Goal: Use online tool/utility: Utilize a website feature to perform a specific function

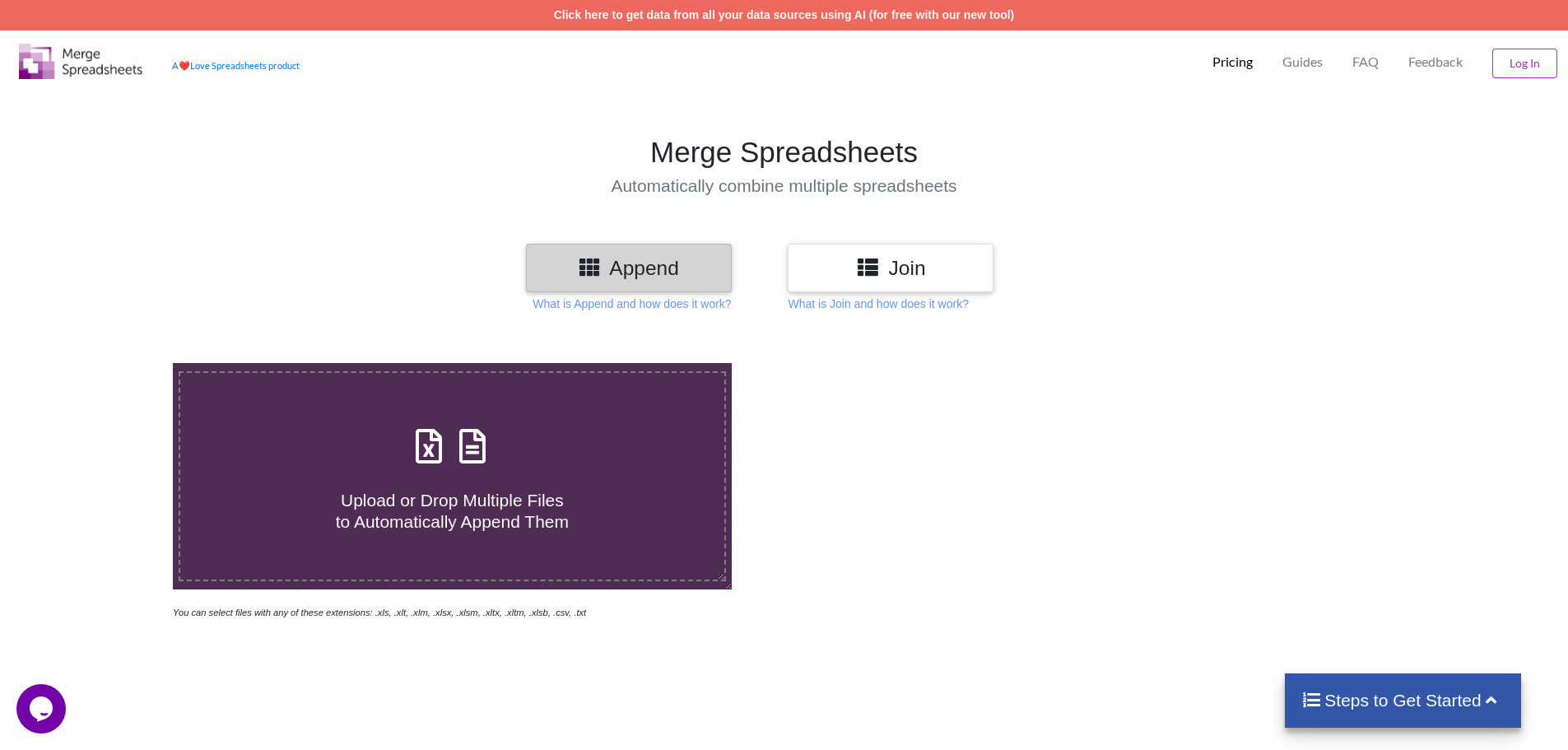
click at [943, 267] on h3 "Join" at bounding box center [891, 268] width 182 height 24
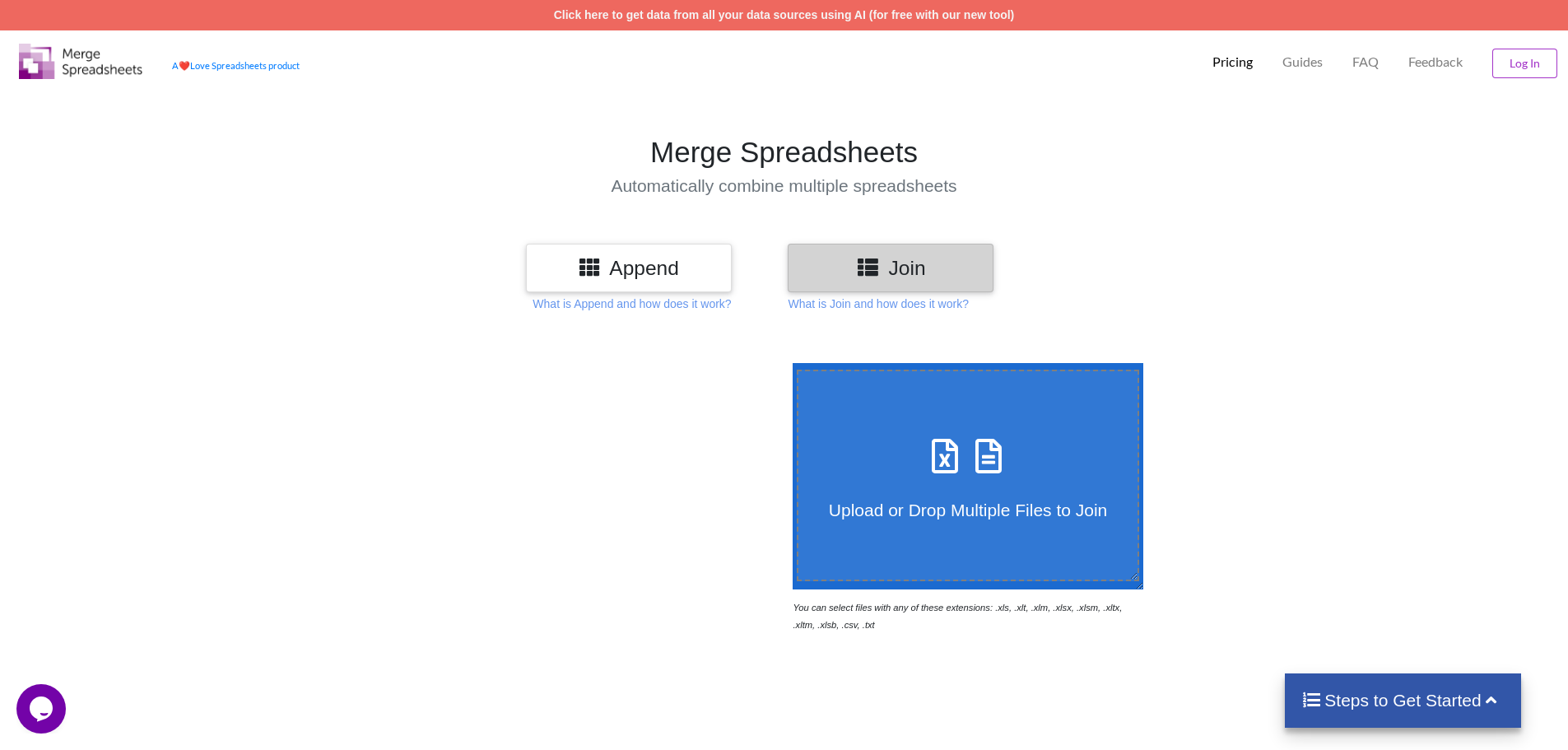
click at [963, 427] on label "Upload or Drop Multiple Files to Join" at bounding box center [969, 476] width 343 height 211
click at [789, 363] on input "Upload or Drop Multiple Files to Join" at bounding box center [789, 363] width 0 height 0
type input "C:\fakepath\1 Faith.xlsx"
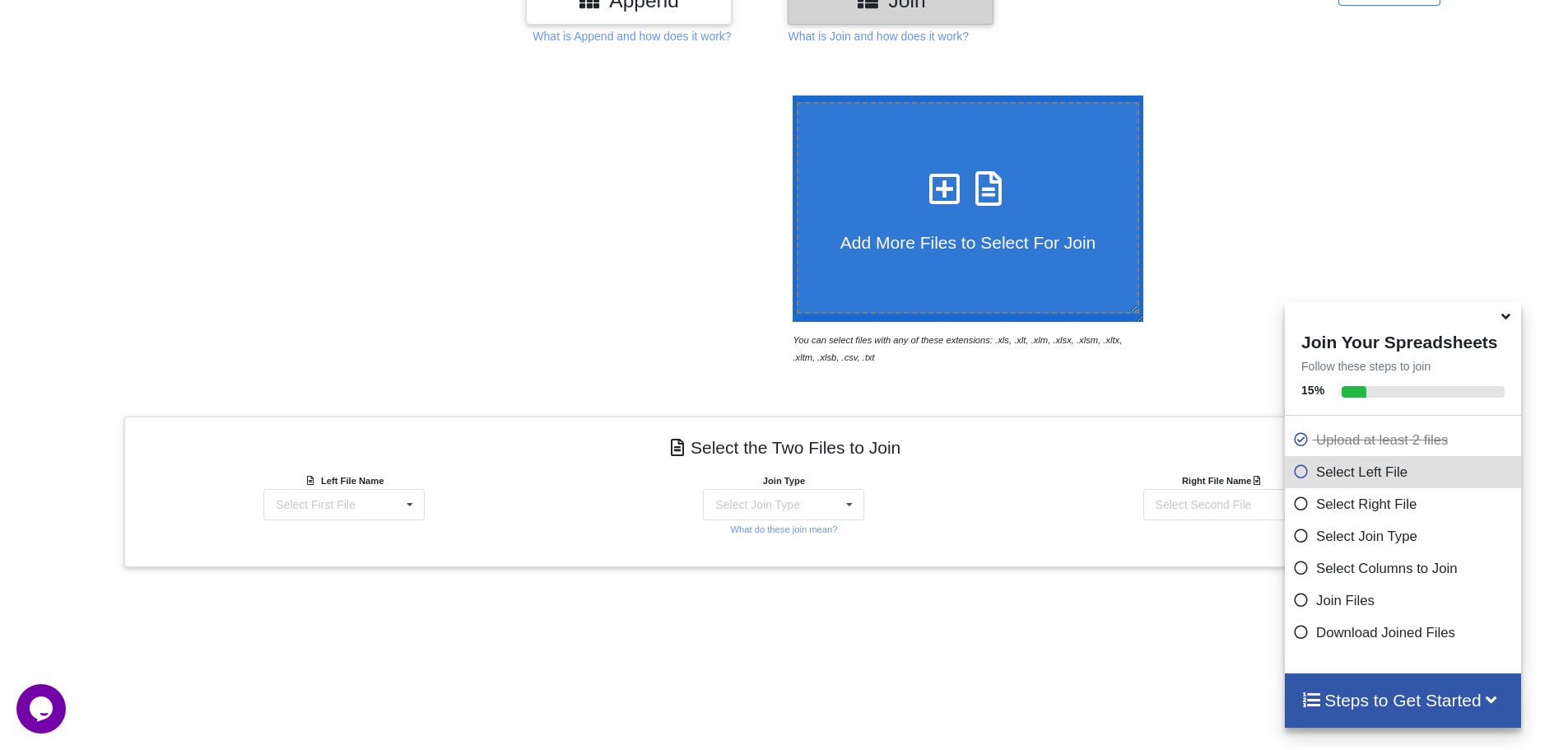
scroll to position [524, 0]
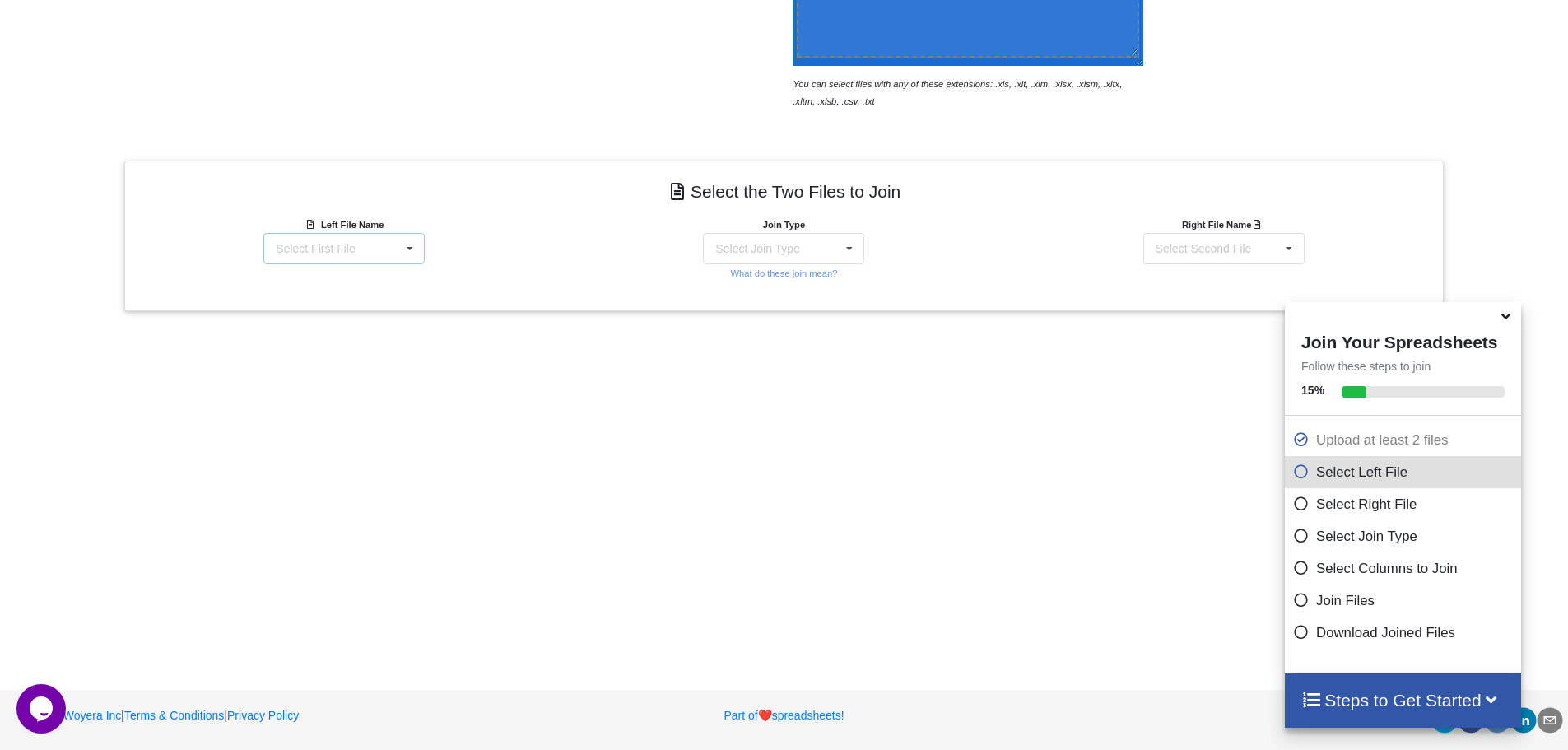
click at [379, 238] on div "Select First File 1 Faith.xlsx : 1 Faith 1 Honesty.xlsx : 1 Honesty 1 Hope.xlsx…" at bounding box center [344, 248] width 162 height 31
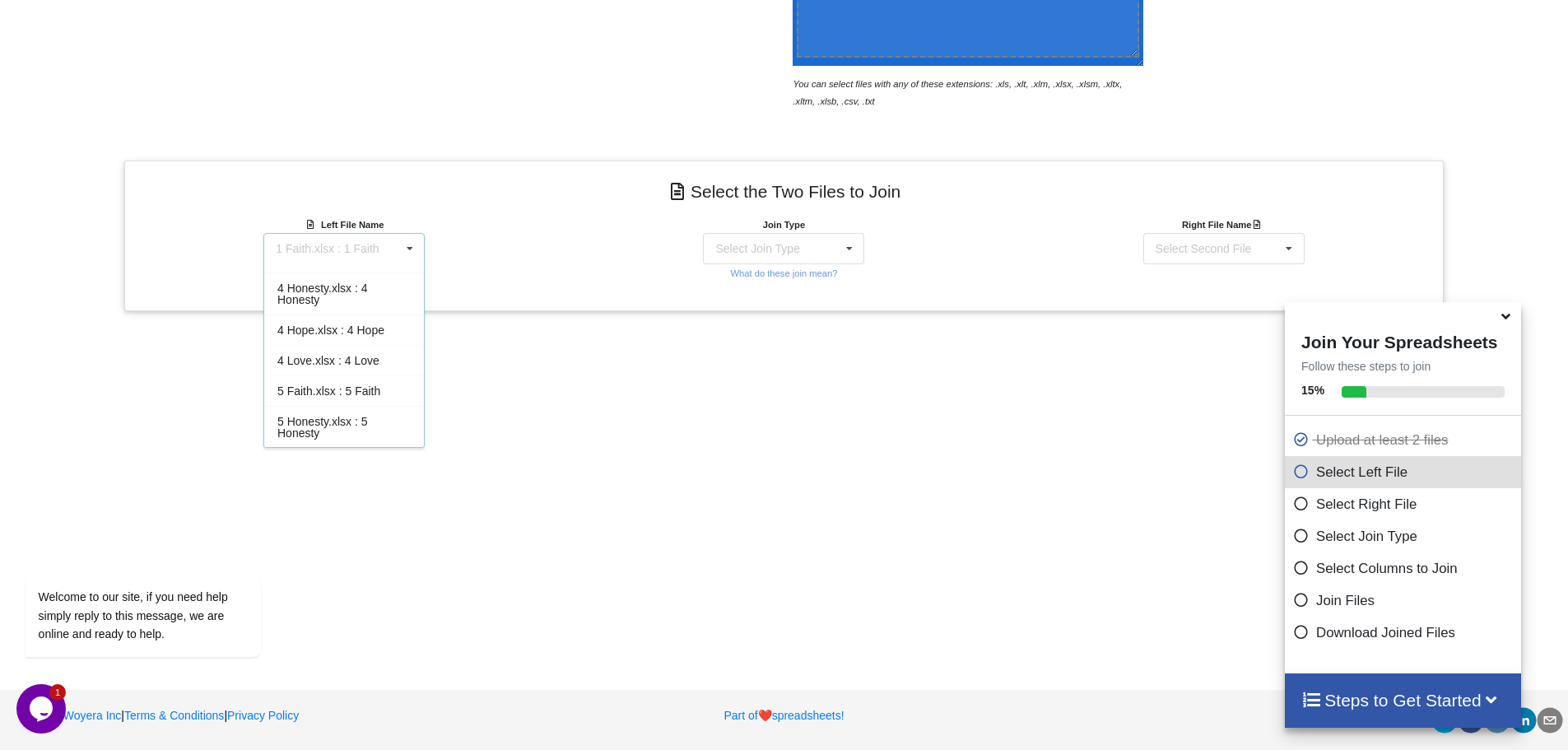
click at [379, 484] on div "5 Love.xlsx : 5 Love" at bounding box center [344, 494] width 160 height 31
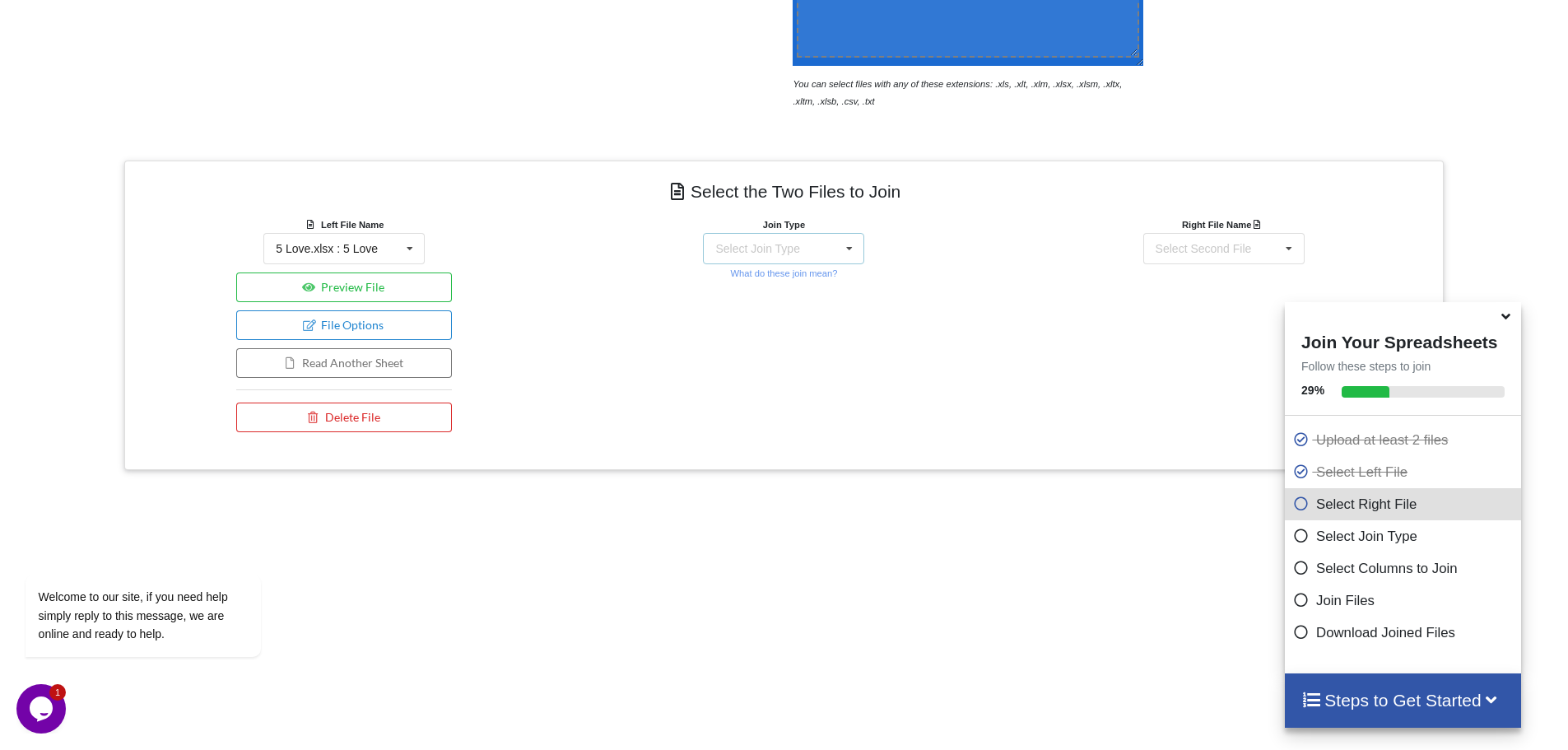
click at [753, 253] on div "Select Join Type" at bounding box center [757, 249] width 84 height 12
click at [1054, 299] on div "Right File Name Select Second File 1 Faith.xlsx : 1 Faith 1 Honesty.xlsx : 1 Ho…" at bounding box center [1224, 327] width 440 height 224
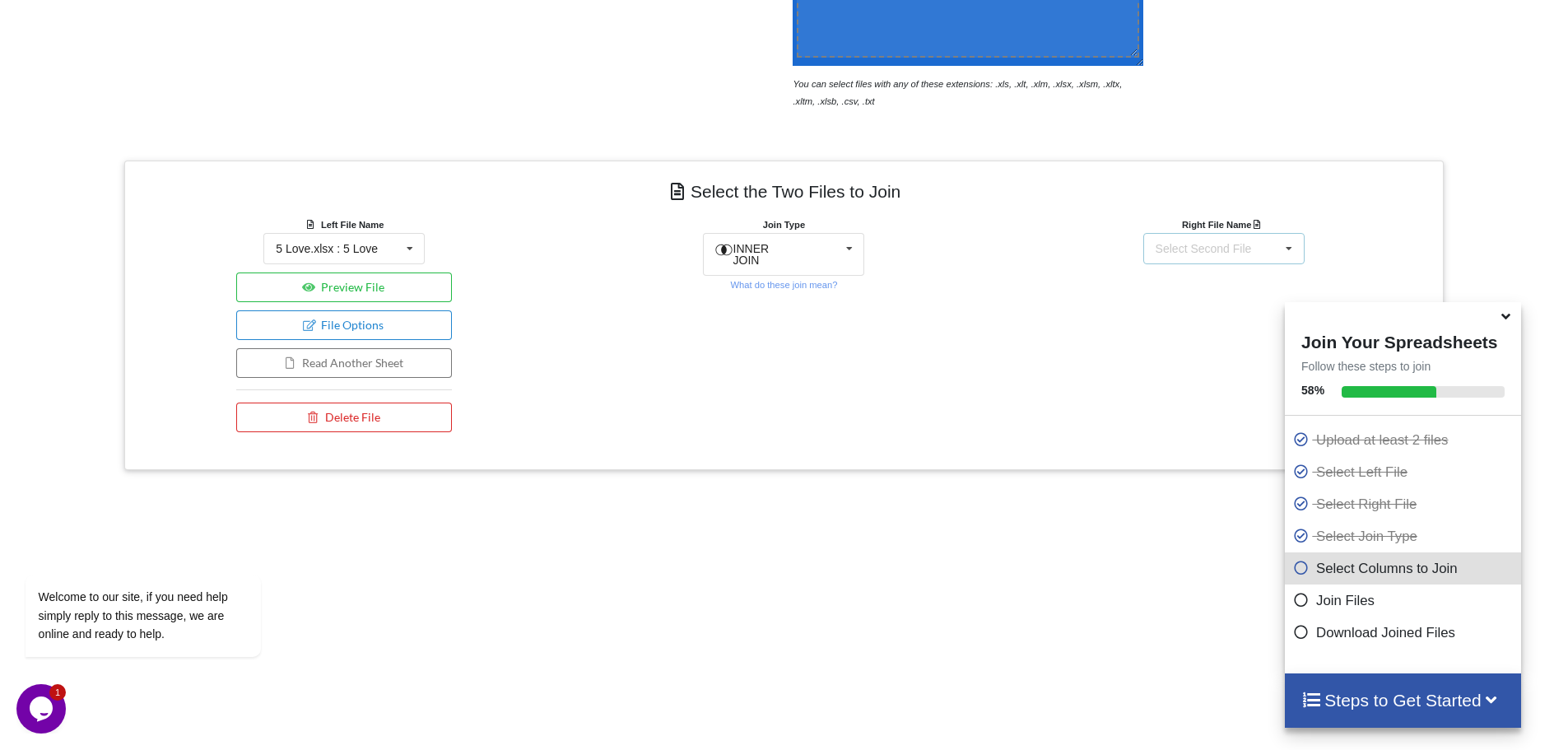
click at [1207, 243] on div "Select Second File" at bounding box center [1204, 249] width 97 height 12
click at [1207, 243] on div "1 Faith.xlsx : 1 Faith" at bounding box center [1207, 249] width 103 height 12
click at [447, 288] on button "Preview File" at bounding box center [344, 287] width 215 height 30
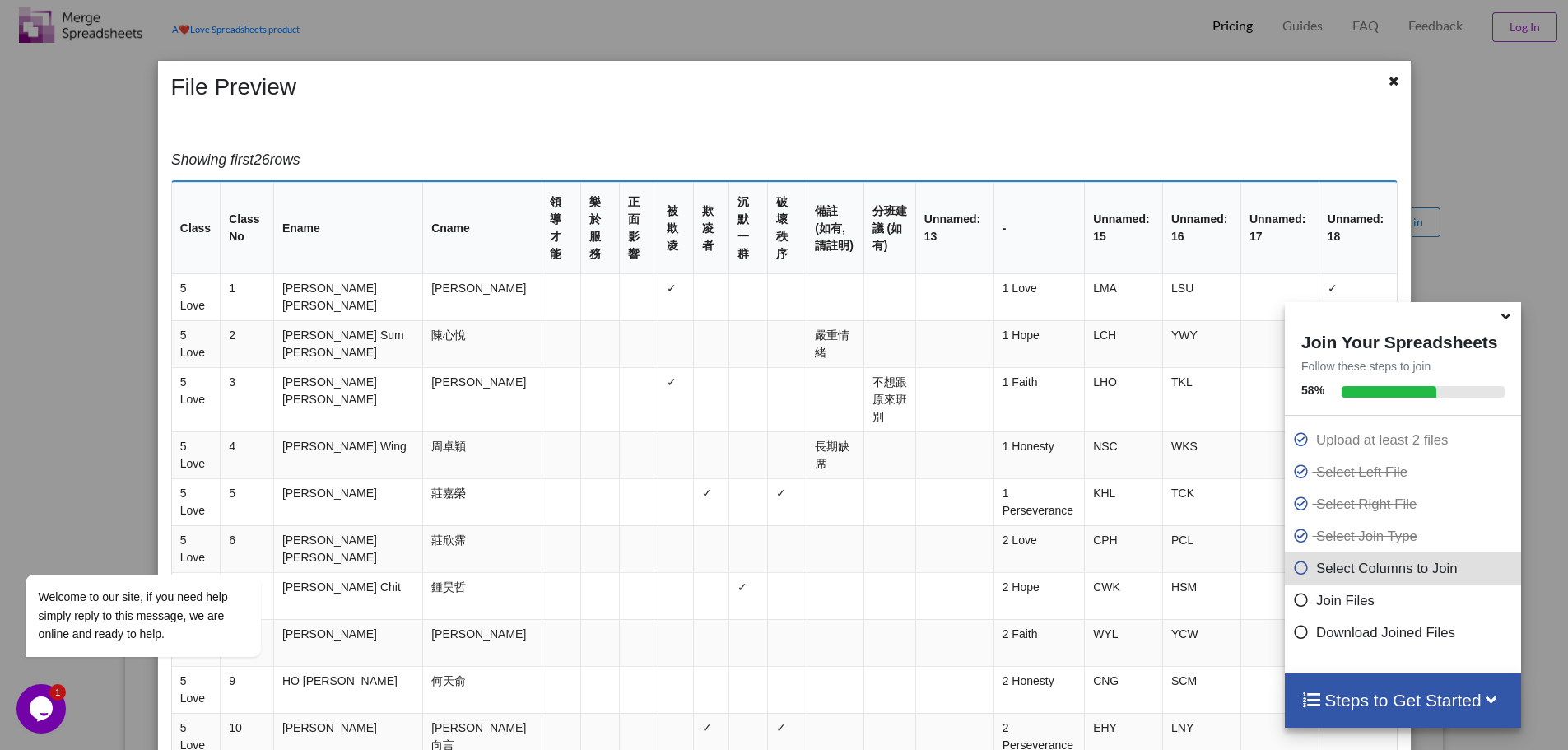
scroll to position [0, 0]
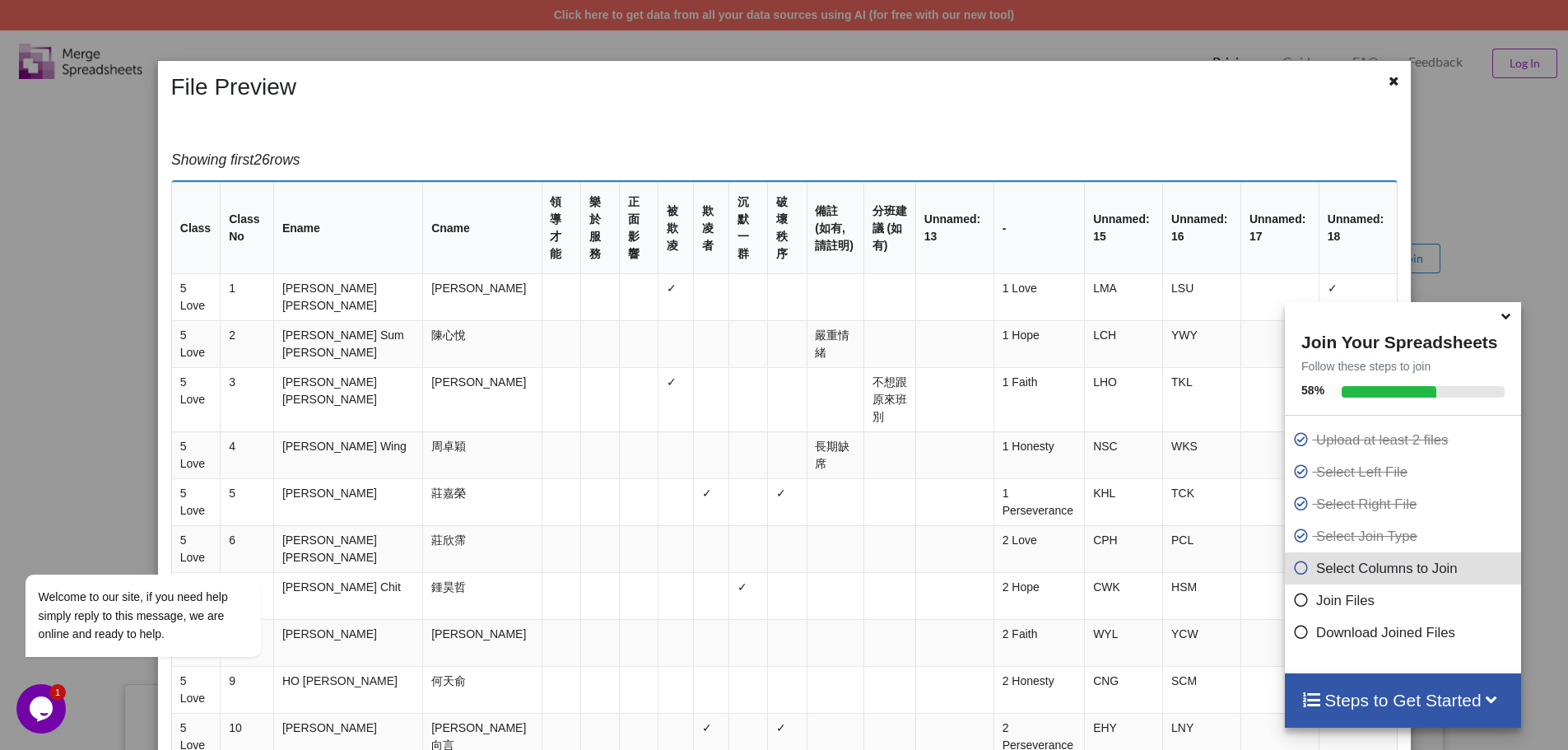
click at [1502, 319] on icon at bounding box center [1505, 313] width 17 height 15
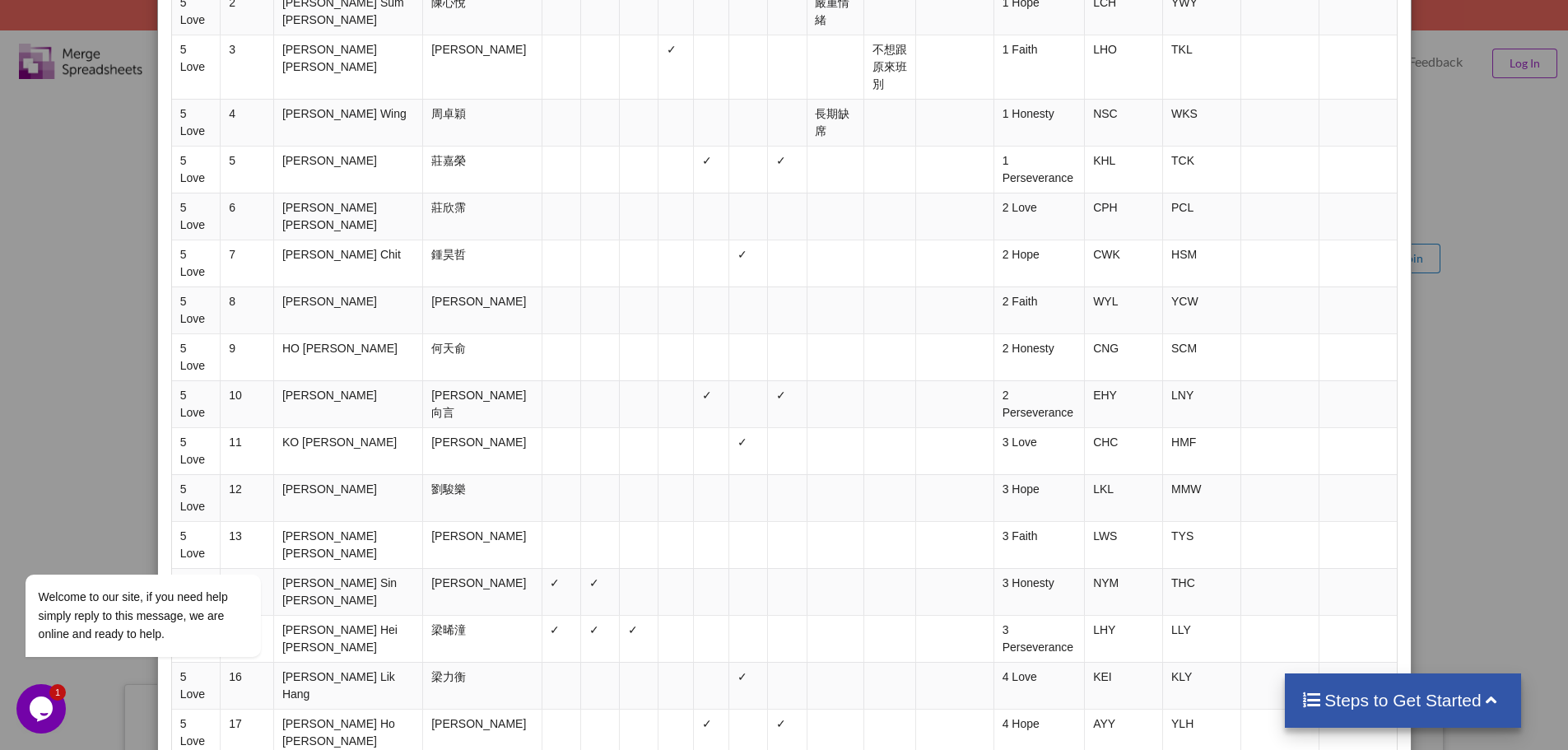
scroll to position [64, 0]
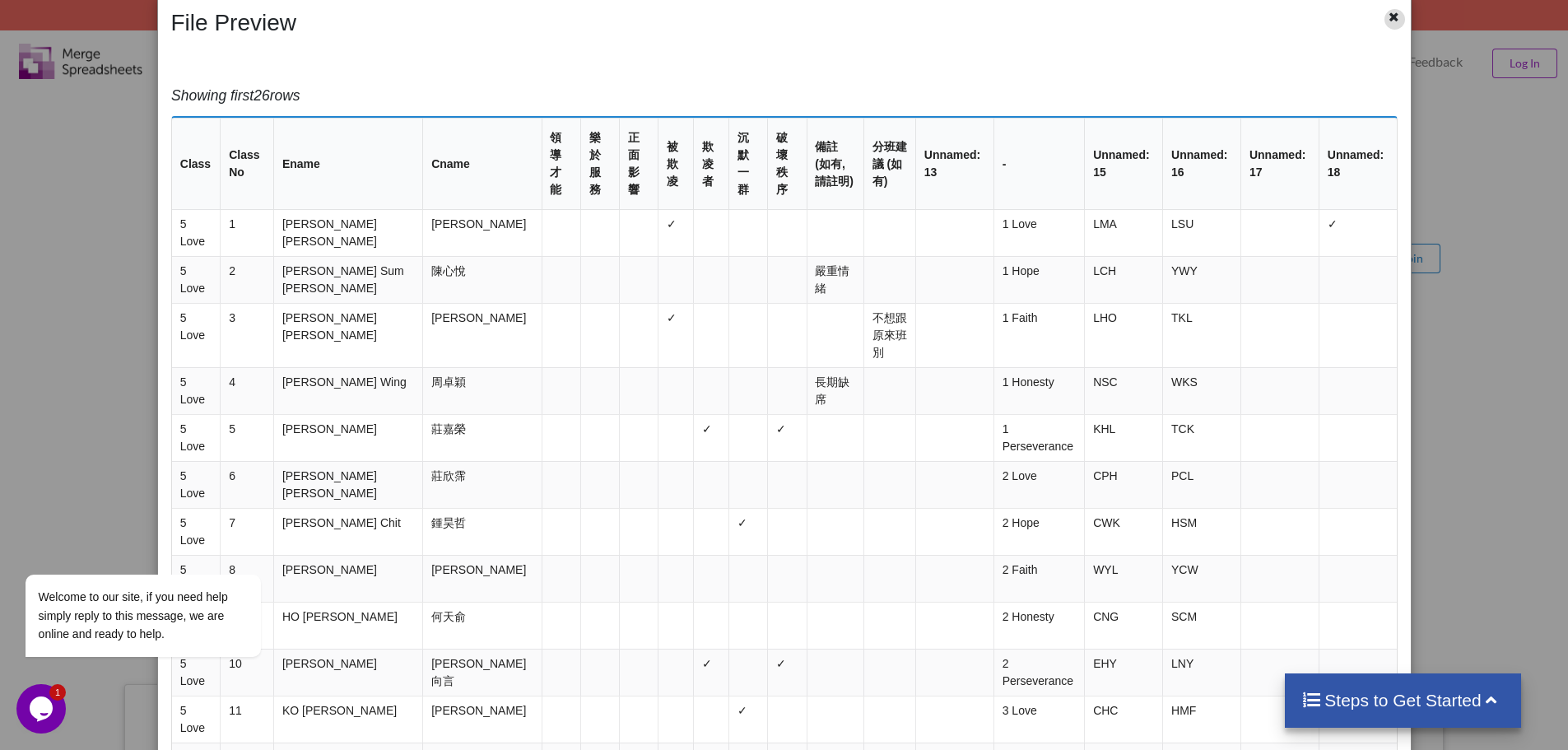
click at [1387, 12] on icon at bounding box center [1394, 15] width 14 height 12
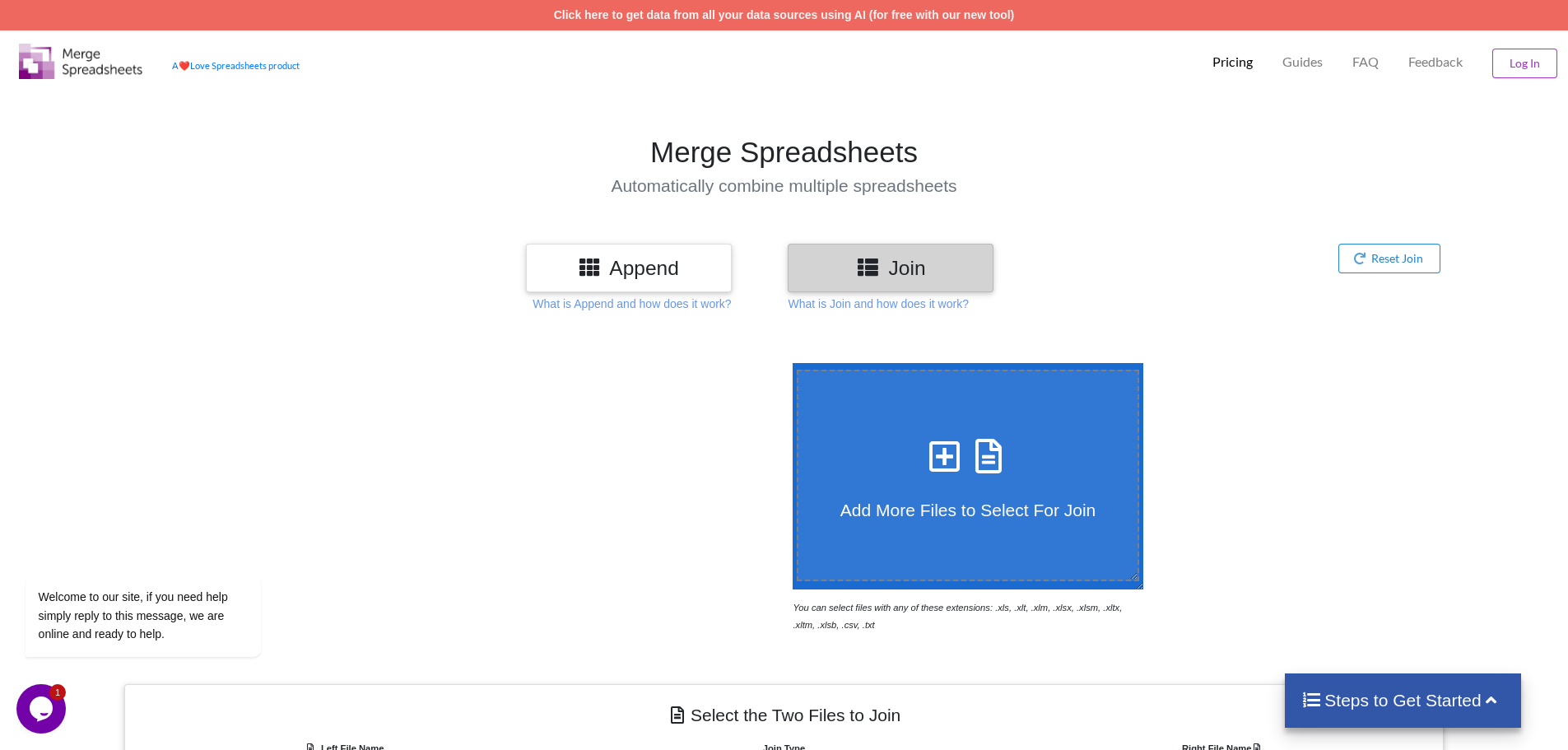
click at [1064, 110] on section "Merge Spreadsheets Automatically combine multiple spreadsheets" at bounding box center [784, 165] width 1568 height 155
